Goal: Complete application form: Complete application form

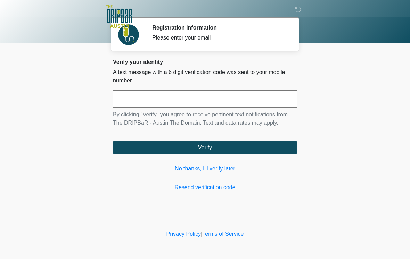
click at [219, 165] on link "No thanks, I'll verify later" at bounding box center [205, 169] width 184 height 8
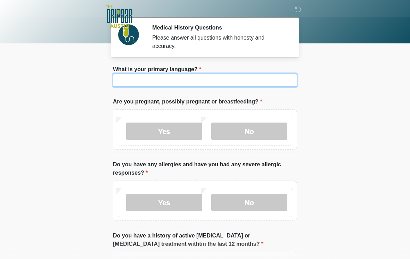
click at [187, 80] on input "What is your primary language?" at bounding box center [205, 80] width 184 height 13
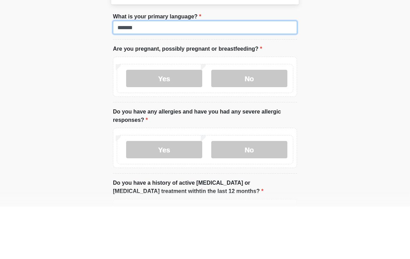
type input "*******"
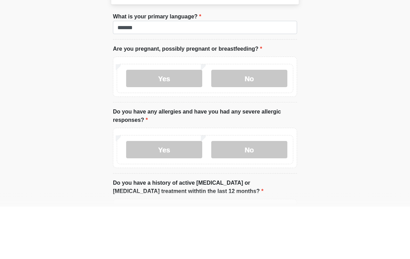
click at [355, 79] on body "‎ ‎ ‎ ‎ Medical History Questions Please answer all questions with honesty and …" at bounding box center [205, 129] width 410 height 259
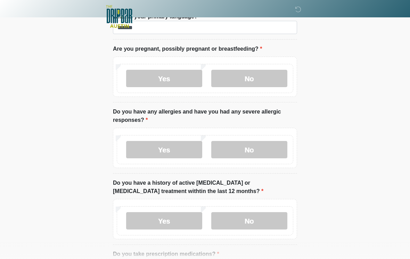
click at [253, 73] on label "No" at bounding box center [249, 78] width 76 height 17
click at [265, 144] on label "No" at bounding box center [249, 149] width 76 height 17
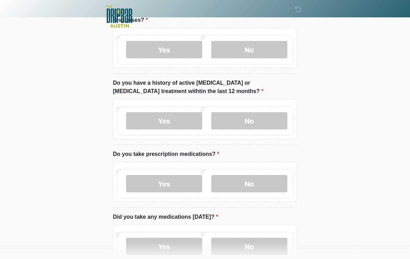
scroll to position [152, 0]
click at [268, 120] on label "No" at bounding box center [249, 121] width 76 height 17
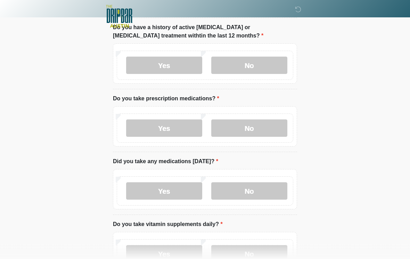
scroll to position [211, 0]
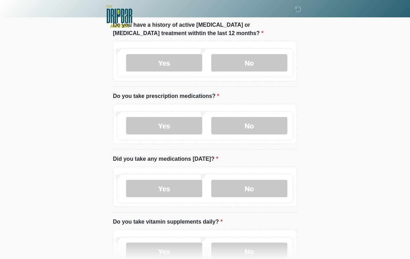
click at [261, 131] on label "No" at bounding box center [249, 125] width 76 height 17
click at [259, 185] on label "No" at bounding box center [249, 188] width 76 height 17
click at [254, 249] on label "No" at bounding box center [249, 251] width 76 height 17
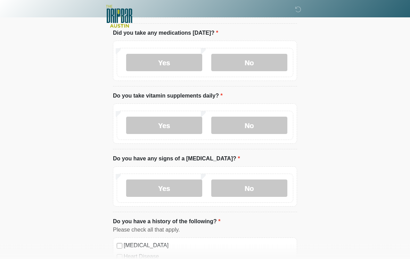
click at [248, 182] on label "No" at bounding box center [249, 188] width 76 height 17
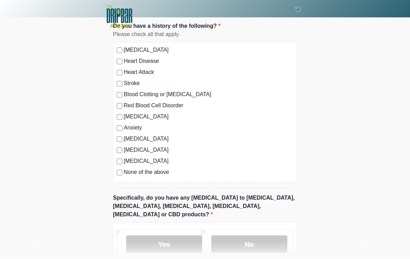
scroll to position [531, 0]
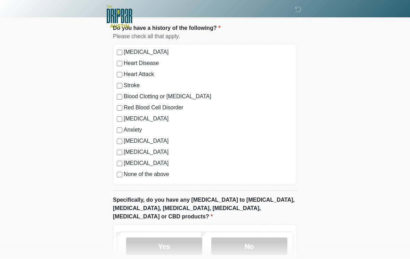
click at [250, 238] on label "No" at bounding box center [249, 246] width 76 height 17
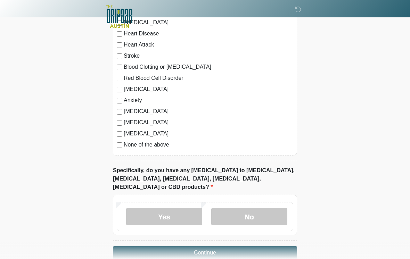
scroll to position [577, 0]
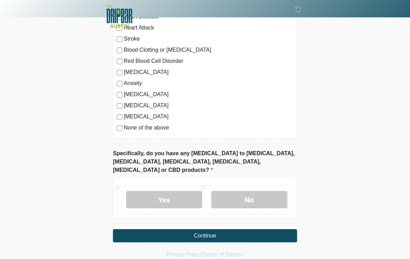
click at [242, 229] on button "Continue" at bounding box center [205, 235] width 184 height 13
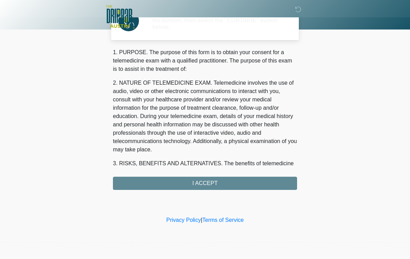
scroll to position [0, 0]
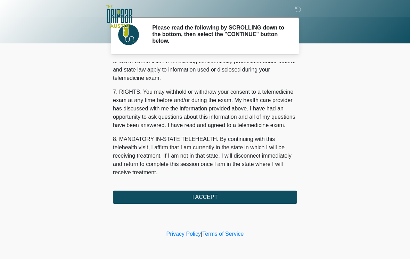
click at [209, 197] on button "I ACCEPT" at bounding box center [205, 197] width 184 height 13
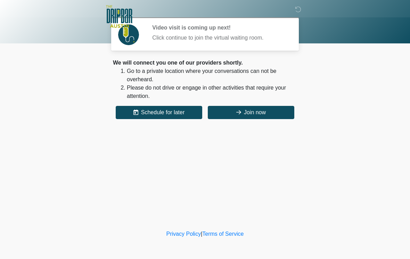
click at [254, 115] on button "Join now" at bounding box center [251, 112] width 87 height 13
